Goal: Task Accomplishment & Management: Use online tool/utility

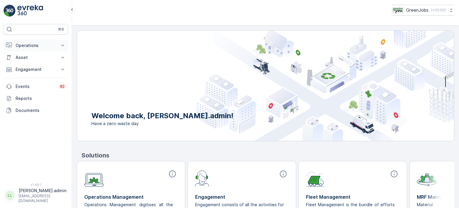
click at [27, 45] on p "Operations" at bounding box center [36, 45] width 41 height 6
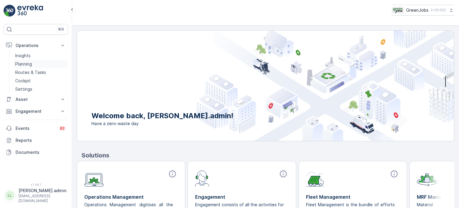
click at [24, 62] on p "Planning" at bounding box center [23, 64] width 17 height 6
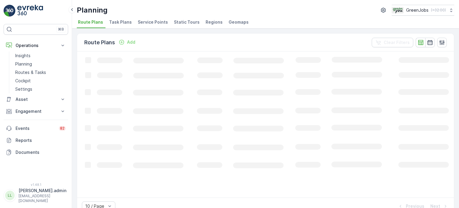
click at [159, 24] on span "Service Points" at bounding box center [153, 22] width 30 height 6
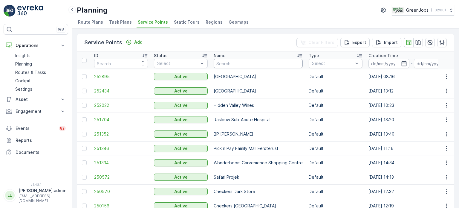
click at [232, 62] on input "text" at bounding box center [258, 64] width 89 height 10
type input "gars"
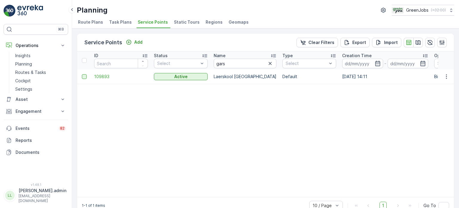
click at [84, 75] on div at bounding box center [84, 76] width 5 height 5
click at [82, 74] on input "checkbox" at bounding box center [82, 74] width 0 height 0
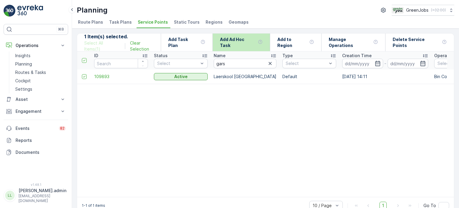
click at [247, 42] on p "Add Ad Hoc Task" at bounding box center [238, 42] width 36 height 12
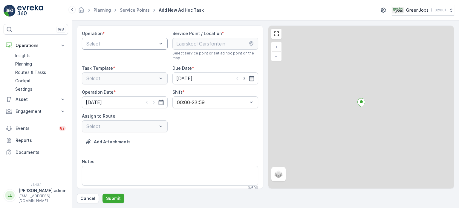
click at [154, 45] on div at bounding box center [122, 43] width 72 height 5
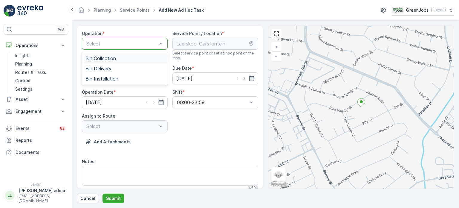
click at [104, 46] on p "Select" at bounding box center [121, 43] width 71 height 7
click at [102, 58] on span "Bin Collection" at bounding box center [100, 58] width 30 height 5
click at [251, 77] on icon "button" at bounding box center [252, 78] width 6 height 6
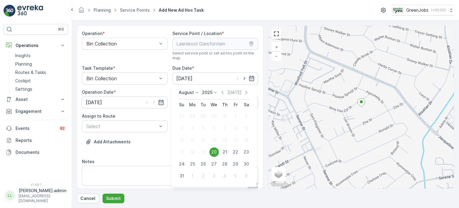
click at [227, 151] on div "21" at bounding box center [225, 152] width 10 height 10
type input "[DATE]"
click at [159, 101] on icon "button" at bounding box center [161, 102] width 6 height 6
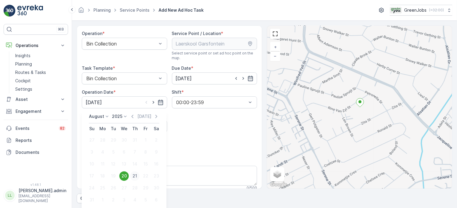
click at [136, 172] on div "21" at bounding box center [135, 176] width 10 height 10
type input "[DATE]"
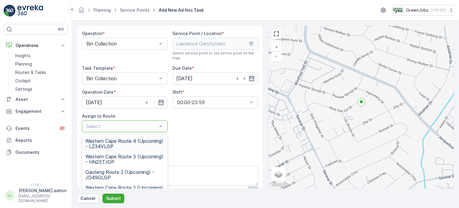
click at [136, 126] on div at bounding box center [122, 125] width 72 height 5
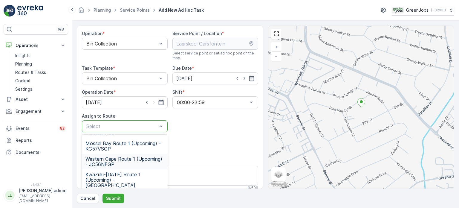
scroll to position [86, 0]
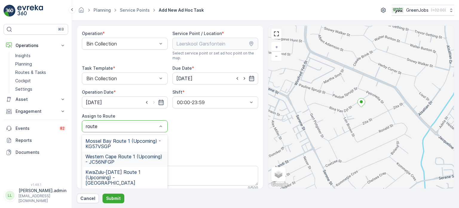
type input "route 1"
click at [124, 190] on span "Gauteng Route 1 (Upcoming) - KT97LNGP" at bounding box center [124, 195] width 79 height 11
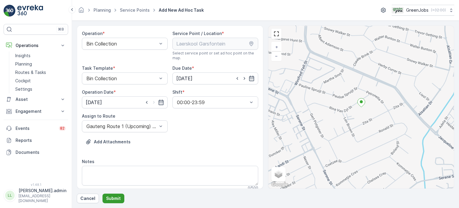
click at [116, 199] on p "Submit" at bounding box center [113, 198] width 15 height 6
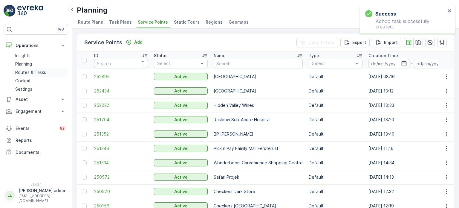
click at [26, 70] on p "Routes & Tasks" at bounding box center [30, 72] width 31 height 6
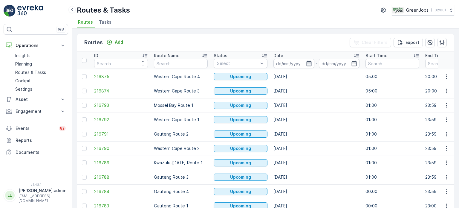
click at [308, 61] on icon "button" at bounding box center [309, 63] width 6 height 6
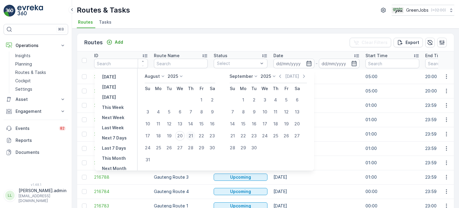
click at [195, 135] on div "21" at bounding box center [191, 136] width 10 height 10
type input "[DATE]"
click at [195, 134] on div "21" at bounding box center [191, 136] width 10 height 10
type input "[DATE]"
click at [195, 134] on div "21" at bounding box center [191, 136] width 10 height 10
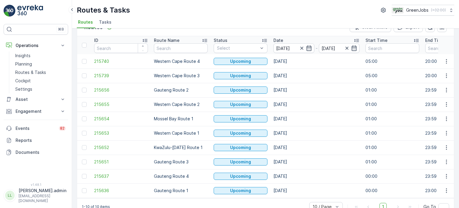
scroll to position [30, 0]
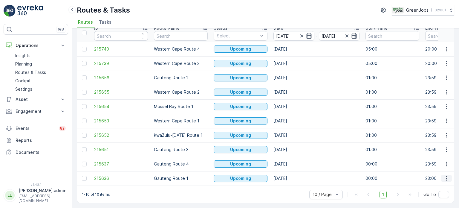
click at [447, 175] on icon "button" at bounding box center [446, 178] width 6 height 6
click at [427, 129] on span "See More Details" at bounding box center [432, 130] width 35 height 6
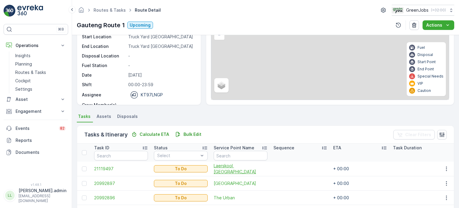
scroll to position [60, 0]
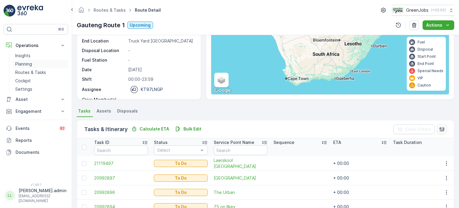
click at [31, 60] on link "Planning" at bounding box center [40, 64] width 55 height 8
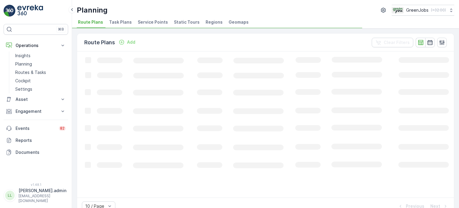
click at [161, 20] on span "Service Points" at bounding box center [153, 22] width 30 height 6
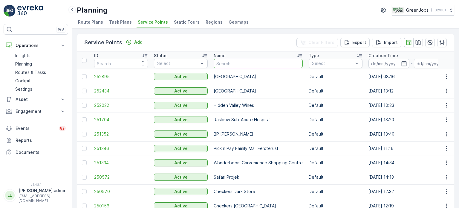
click at [231, 62] on input "text" at bounding box center [258, 64] width 89 height 10
type input "kings"
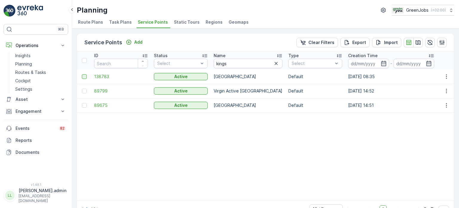
click at [84, 76] on div at bounding box center [84, 76] width 5 height 5
click at [82, 74] on input "checkbox" at bounding box center [82, 74] width 0 height 0
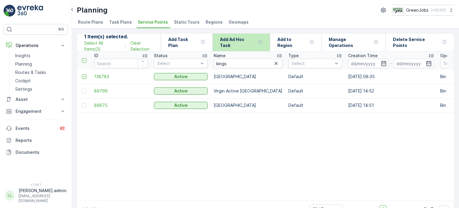
click at [231, 44] on p "Add Ad Hoc Task" at bounding box center [238, 42] width 36 height 12
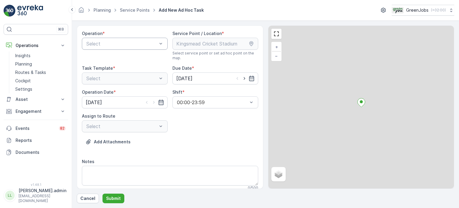
click at [121, 48] on div "Select" at bounding box center [125, 44] width 86 height 12
click at [115, 59] on span "Bin Collection" at bounding box center [100, 58] width 30 height 5
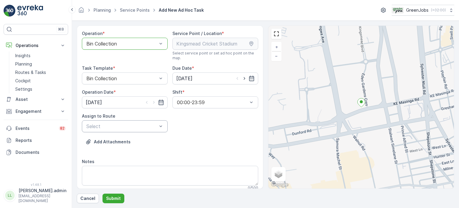
click at [131, 126] on div at bounding box center [122, 125] width 72 height 5
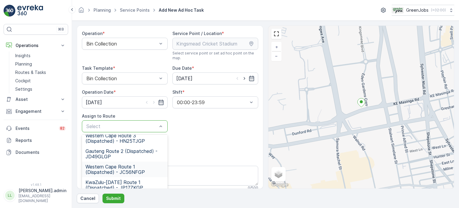
scroll to position [30, 0]
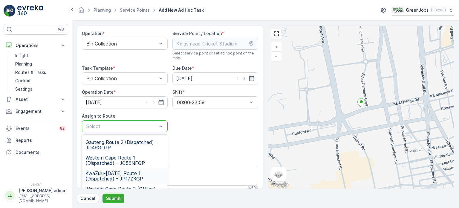
click at [112, 170] on span "KwaZulu-[DATE] Route 1 (Dispatched) - JP17ZKGP" at bounding box center [124, 175] width 79 height 11
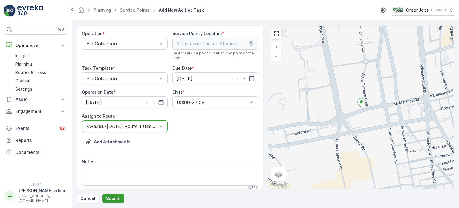
click at [115, 198] on p "Submit" at bounding box center [113, 198] width 15 height 6
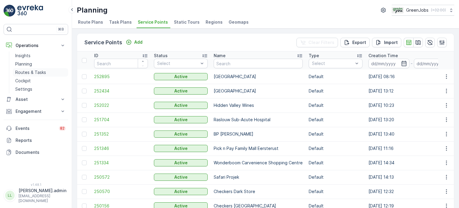
click at [33, 70] on p "Routes & Tasks" at bounding box center [30, 72] width 31 height 6
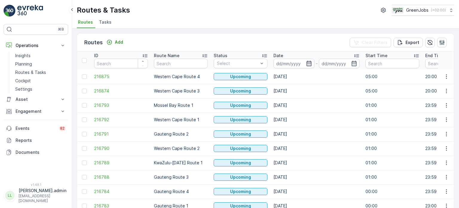
click at [308, 64] on icon "button" at bounding box center [308, 63] width 5 height 5
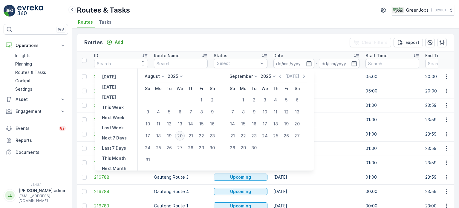
click at [180, 134] on div "20" at bounding box center [180, 136] width 10 height 10
type input "[DATE]"
click at [180, 134] on div "20" at bounding box center [180, 136] width 10 height 10
type input "[DATE]"
click at [180, 134] on div "20" at bounding box center [180, 136] width 10 height 10
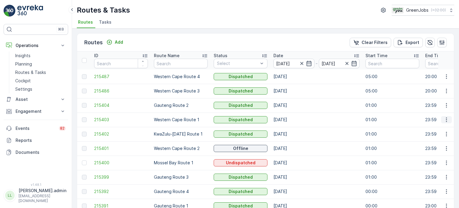
click at [443, 118] on icon "button" at bounding box center [446, 120] width 6 height 6
click at [430, 128] on span "See More Details" at bounding box center [432, 128] width 35 height 6
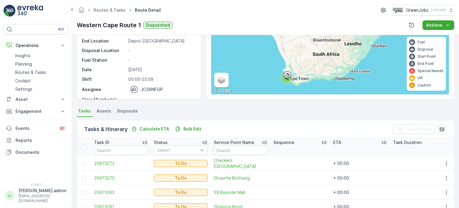
scroll to position [120, 0]
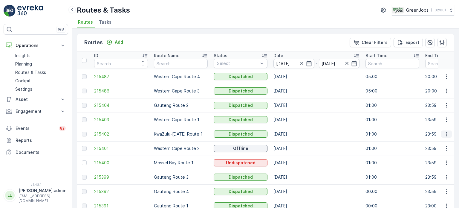
click at [444, 134] on icon "button" at bounding box center [446, 134] width 6 height 6
click at [430, 141] on span "See More Details" at bounding box center [432, 143] width 35 height 6
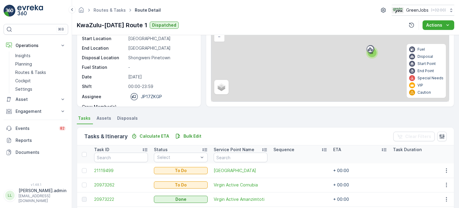
scroll to position [60, 0]
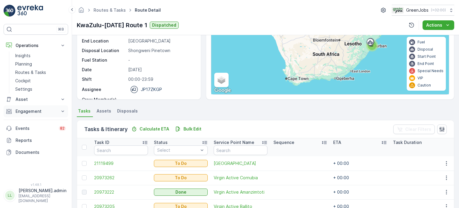
click at [24, 115] on button "Engagement" at bounding box center [36, 111] width 65 height 12
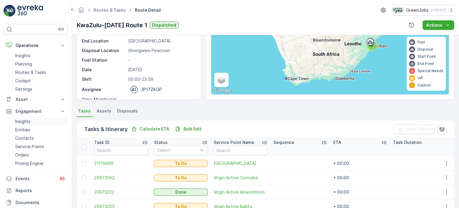
click at [25, 123] on p "Insights" at bounding box center [22, 121] width 15 height 6
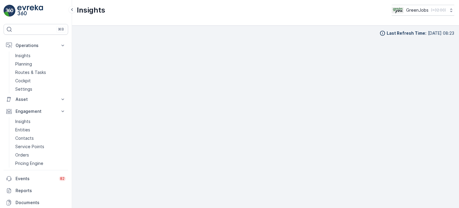
scroll to position [5, 0]
click at [33, 69] on p "Routes & Tasks" at bounding box center [30, 72] width 31 height 6
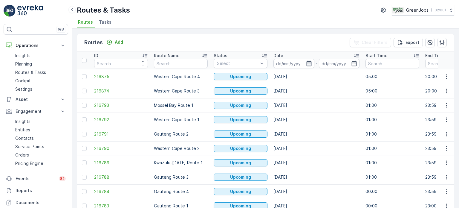
click at [307, 61] on icon "button" at bounding box center [308, 63] width 5 height 5
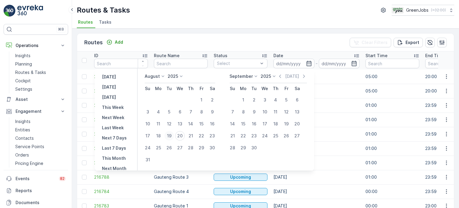
click at [171, 135] on div "19" at bounding box center [169, 136] width 10 height 10
type input "[DATE]"
click at [171, 134] on div "19" at bounding box center [169, 136] width 10 height 10
type input "[DATE]"
click at [171, 134] on div "19" at bounding box center [169, 136] width 10 height 10
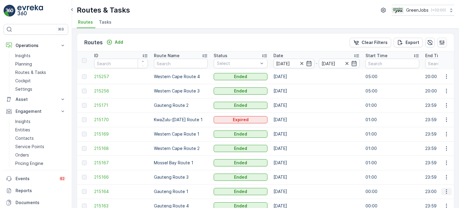
click at [444, 191] on icon "button" at bounding box center [446, 191] width 6 height 6
click at [424, 165] on span "See More Details" at bounding box center [432, 165] width 35 height 6
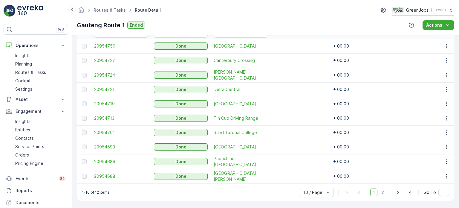
scroll to position [179, 0]
click at [446, 144] on icon "button" at bounding box center [446, 146] width 1 height 4
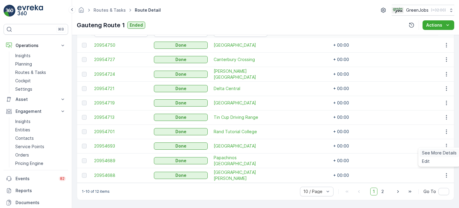
click at [439, 150] on span "See More Details" at bounding box center [439, 153] width 35 height 6
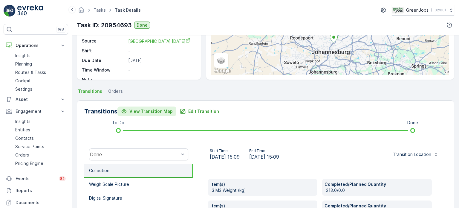
scroll to position [79, 0]
click at [191, 112] on p "Edit Transition" at bounding box center [203, 112] width 31 height 6
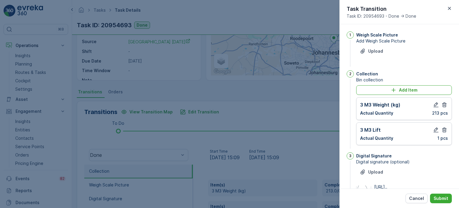
scroll to position [78, 0]
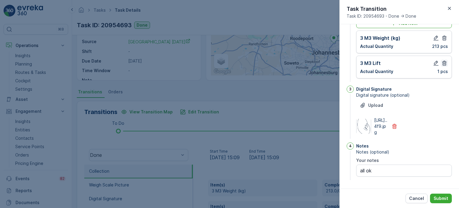
click at [442, 61] on icon "button" at bounding box center [444, 63] width 4 height 5
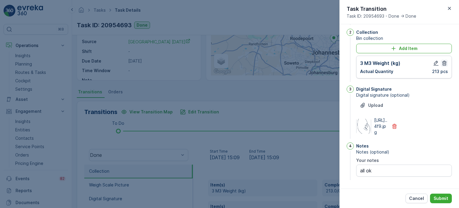
click at [445, 61] on icon "button" at bounding box center [444, 63] width 4 height 5
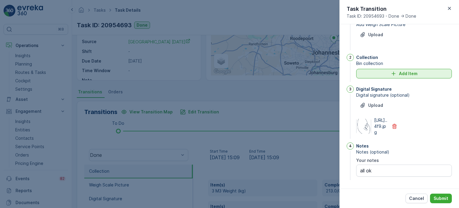
click at [404, 71] on p "Add Item" at bounding box center [408, 74] width 19 height 6
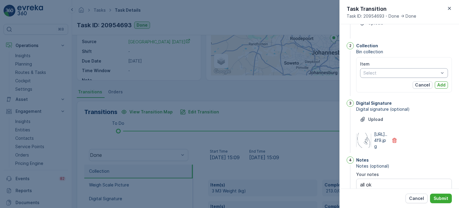
click at [379, 73] on div at bounding box center [401, 73] width 76 height 5
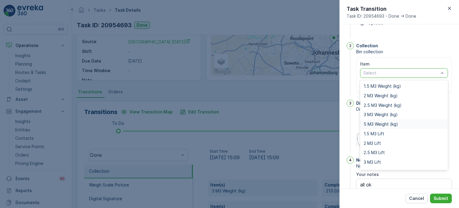
click at [373, 123] on span "5 M3 Weight (kg)" at bounding box center [381, 124] width 34 height 5
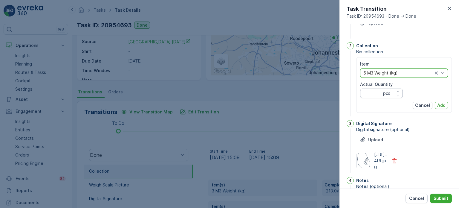
click at [373, 96] on Quantity "Actual Quantity" at bounding box center [381, 93] width 43 height 10
type Quantity "3"
type Quantity "235"
click at [442, 103] on p "Add" at bounding box center [441, 105] width 8 height 6
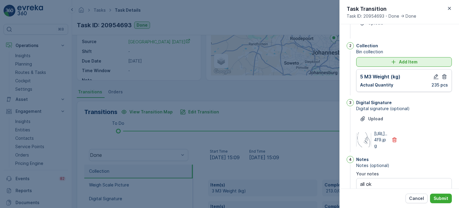
click at [394, 62] on icon "Add Item" at bounding box center [393, 62] width 6 height 6
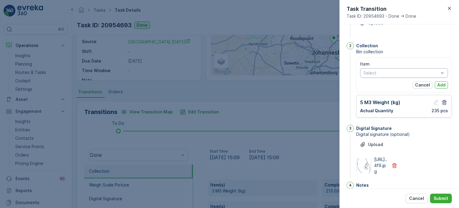
click at [387, 73] on div at bounding box center [401, 73] width 76 height 5
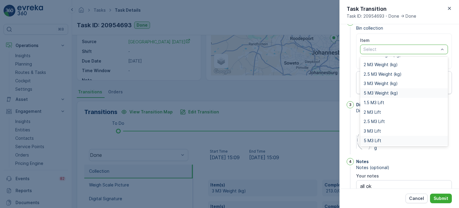
scroll to position [79, 0]
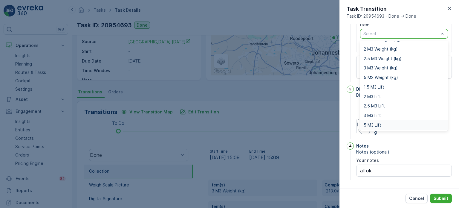
click at [381, 122] on span "5 M3 Lift" at bounding box center [373, 124] width 18 height 5
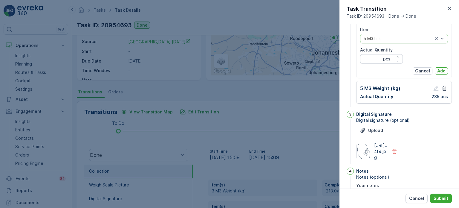
scroll to position [49, 0]
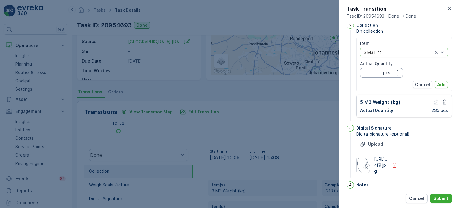
click at [369, 74] on Quantity "Actual Quantity" at bounding box center [381, 73] width 43 height 10
type Quantity "1"
click at [438, 82] on p "Add" at bounding box center [441, 85] width 8 height 6
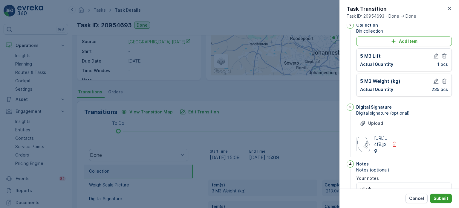
click at [443, 197] on p "Submit" at bounding box center [441, 198] width 15 height 6
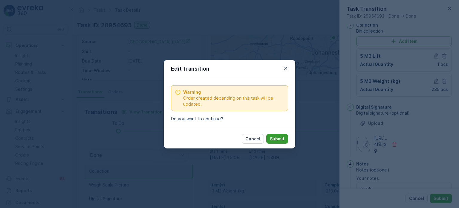
click at [285, 141] on button "Submit" at bounding box center [277, 139] width 22 height 10
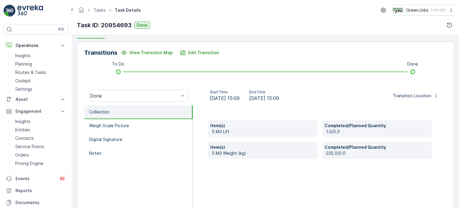
scroll to position [139, 0]
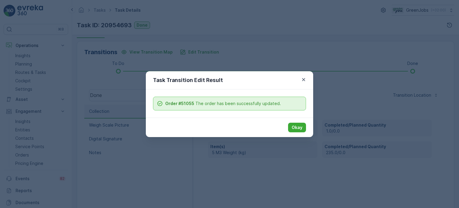
click at [299, 125] on p "Okay" at bounding box center [297, 127] width 11 height 6
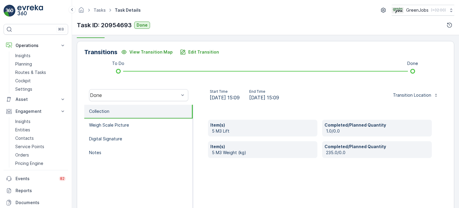
scroll to position [49, 0]
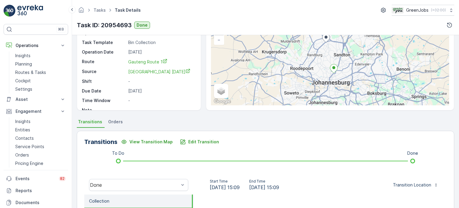
click at [114, 119] on span "Orders" at bounding box center [115, 122] width 15 height 6
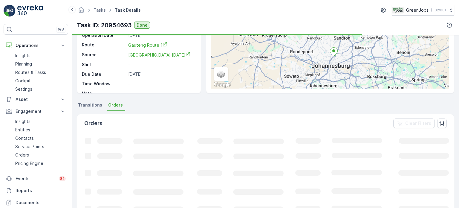
scroll to position [79, 0]
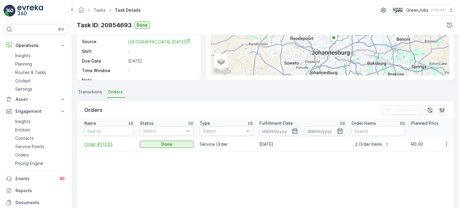
click at [94, 141] on span "Order #51055" at bounding box center [109, 144] width 50 height 6
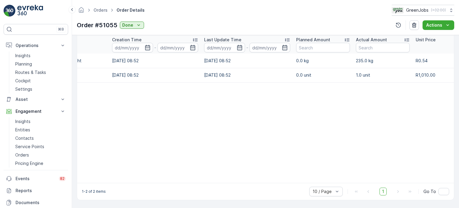
scroll to position [0, 43]
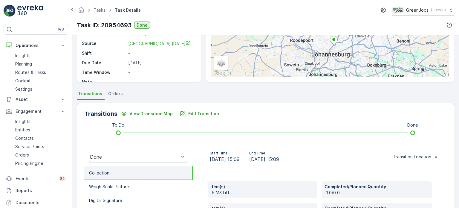
scroll to position [90, 0]
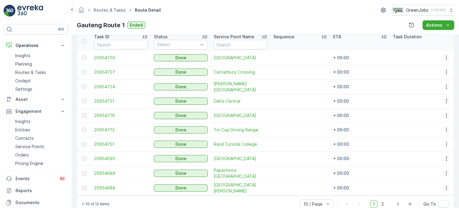
scroll to position [179, 0]
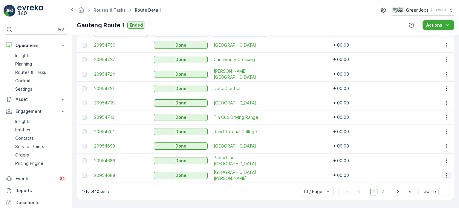
click at [443, 172] on icon "button" at bounding box center [446, 175] width 6 height 6
click at [437, 180] on span "See More Details" at bounding box center [439, 181] width 35 height 6
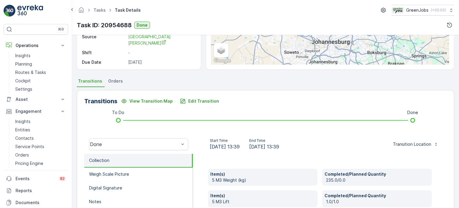
scroll to position [120, 0]
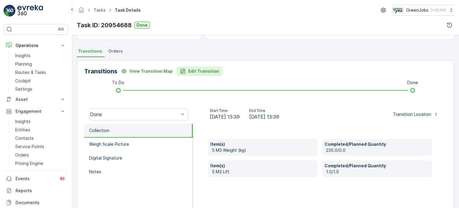
click at [203, 71] on p "Edit Transition" at bounding box center [203, 71] width 31 height 6
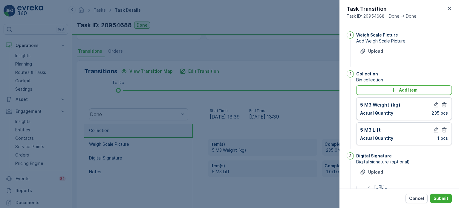
scroll to position [78, 0]
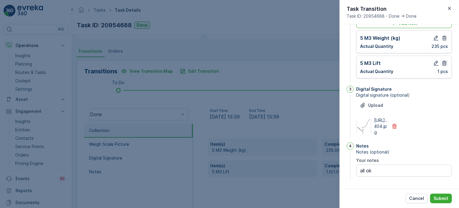
click at [444, 61] on icon "button" at bounding box center [444, 63] width 4 height 5
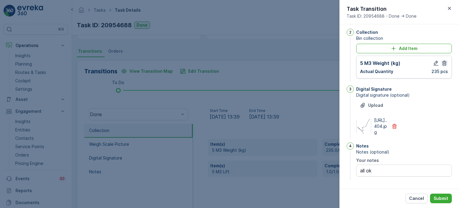
click at [444, 61] on icon "button" at bounding box center [444, 63] width 4 height 5
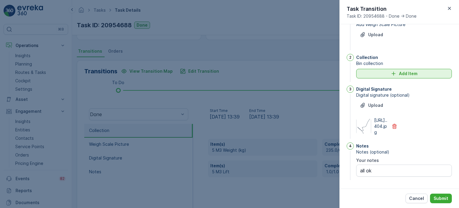
click at [392, 71] on icon "Add Item" at bounding box center [393, 74] width 6 height 6
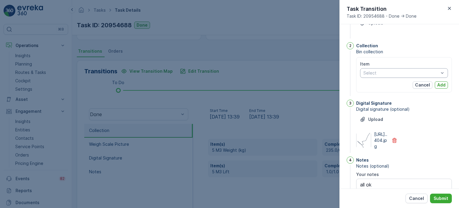
click at [385, 74] on div at bounding box center [401, 73] width 76 height 5
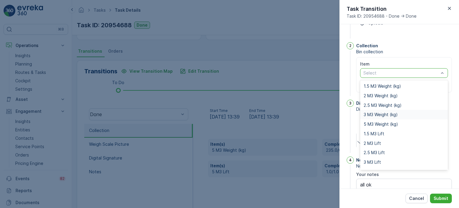
click at [380, 113] on span "3 M3 Weight (kg)" at bounding box center [381, 114] width 34 height 5
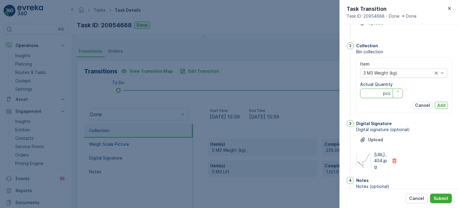
click at [374, 92] on Quantity "Actual Quantity" at bounding box center [381, 93] width 43 height 10
type Quantity "213"
click at [443, 102] on p "Add" at bounding box center [441, 105] width 8 height 6
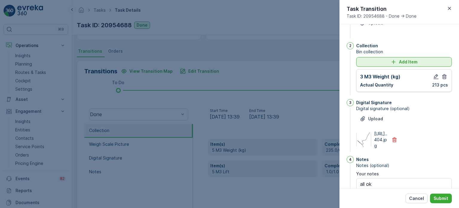
click at [372, 59] on div "Add Item" at bounding box center [404, 62] width 88 height 6
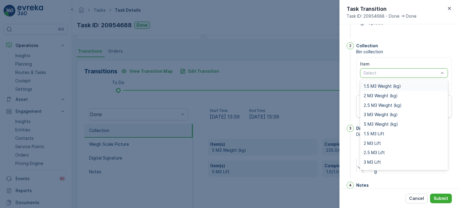
click at [370, 74] on div at bounding box center [401, 73] width 76 height 5
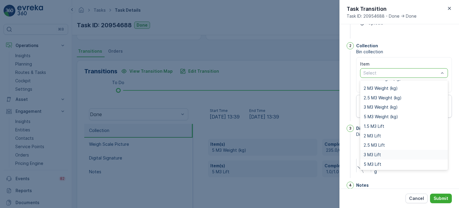
click at [373, 153] on span "3 M3 Lift" at bounding box center [372, 154] width 17 height 5
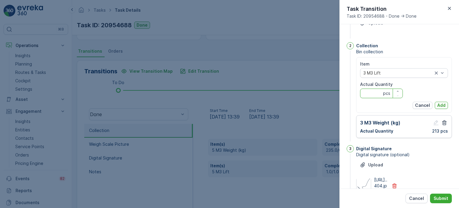
click at [377, 94] on Quantity "Actual Quantity" at bounding box center [381, 93] width 43 height 10
type Quantity "1"
click at [440, 102] on p "Add" at bounding box center [441, 105] width 8 height 6
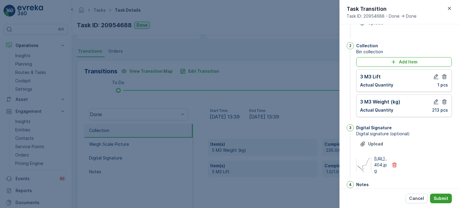
click at [448, 199] on p "Submit" at bounding box center [441, 198] width 15 height 6
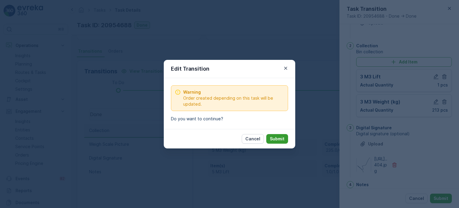
click at [278, 139] on p "Submit" at bounding box center [277, 139] width 15 height 6
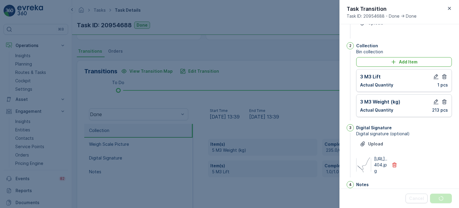
scroll to position [0, 0]
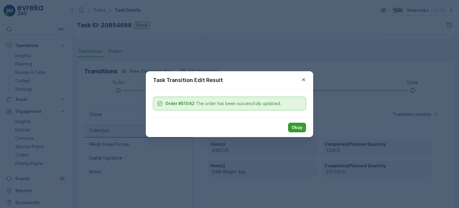
click at [296, 127] on p "Okay" at bounding box center [297, 127] width 11 height 6
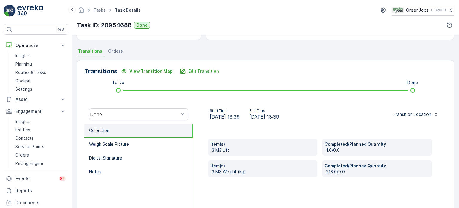
click at [113, 49] on span "Orders" at bounding box center [115, 51] width 15 height 6
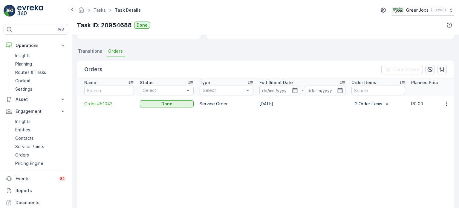
click at [93, 101] on span "Order #51042" at bounding box center [109, 104] width 50 height 6
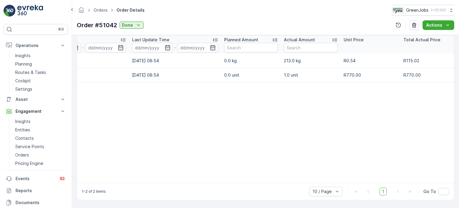
scroll to position [0, 101]
click at [36, 145] on p "Service Points" at bounding box center [29, 146] width 29 height 6
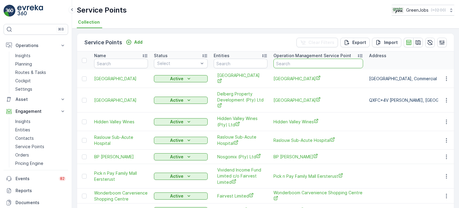
click at [299, 61] on input "text" at bounding box center [318, 64] width 90 height 10
type input "[PERSON_NAME]"
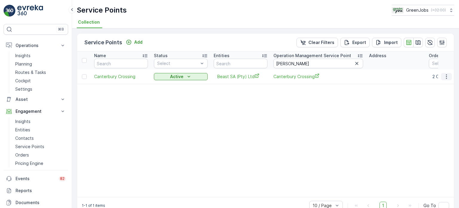
click at [445, 77] on icon "button" at bounding box center [446, 76] width 6 height 6
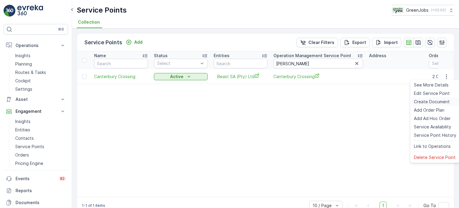
click at [427, 101] on span "Create Document" at bounding box center [432, 102] width 36 height 6
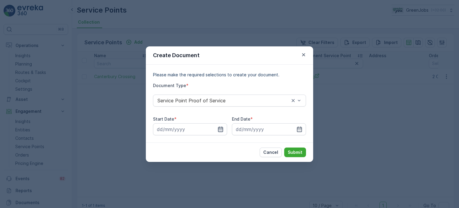
click at [221, 128] on icon "button" at bounding box center [220, 128] width 5 height 5
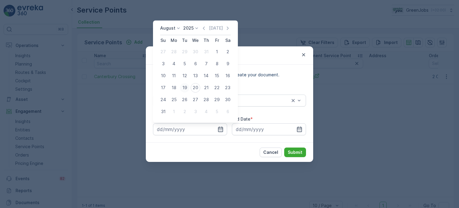
click at [186, 85] on div "19" at bounding box center [185, 88] width 10 height 10
type input "[DATE]"
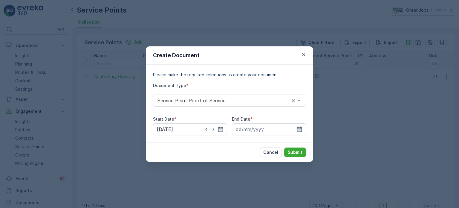
click at [300, 127] on icon "button" at bounding box center [299, 128] width 5 height 5
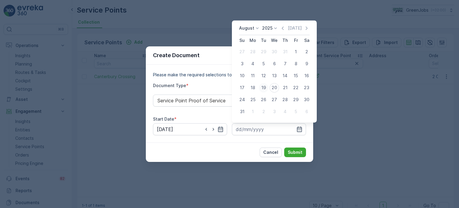
click at [261, 87] on div "19" at bounding box center [264, 88] width 10 height 10
type input "[DATE]"
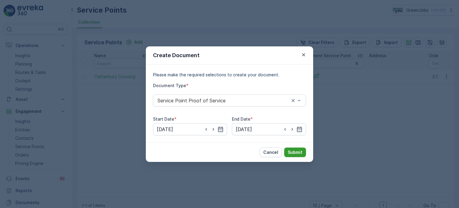
click at [298, 150] on p "Submit" at bounding box center [295, 152] width 15 height 6
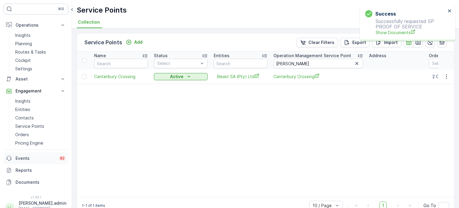
scroll to position [29, 0]
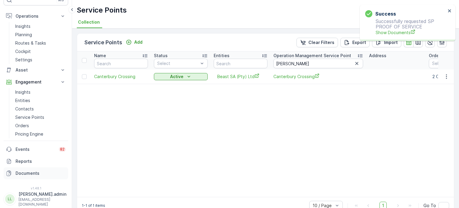
click at [33, 173] on p "Documents" at bounding box center [41, 173] width 50 height 6
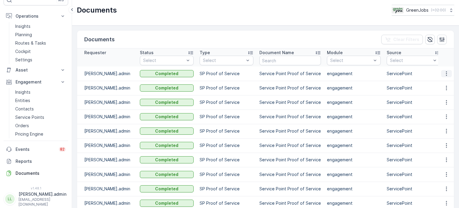
click at [444, 71] on icon "button" at bounding box center [446, 74] width 6 height 6
click at [435, 82] on span "See Details" at bounding box center [444, 82] width 23 height 6
